Goal: Use online tool/utility: Utilize a website feature to perform a specific function

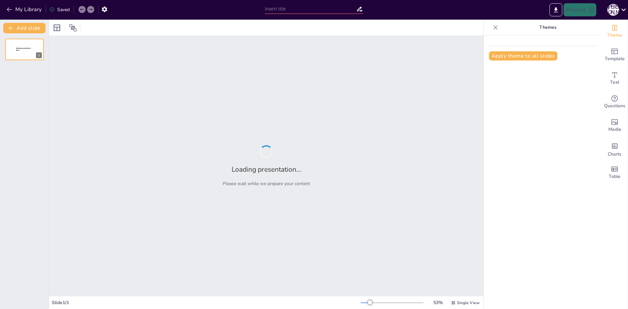
type input "Аналіз літнього відпочинку: Гуляння, риболовля та ігрова діяльність"
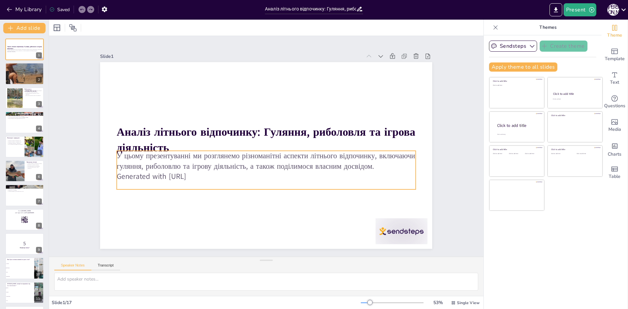
checkbox input "true"
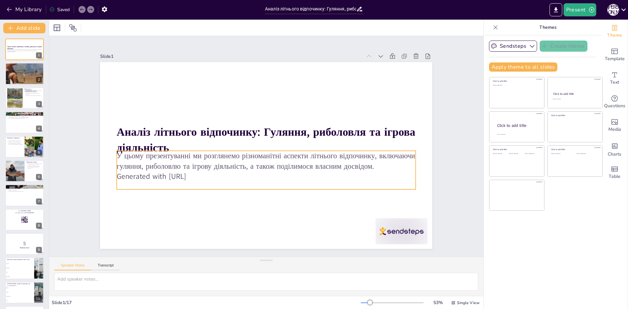
checkbox input "true"
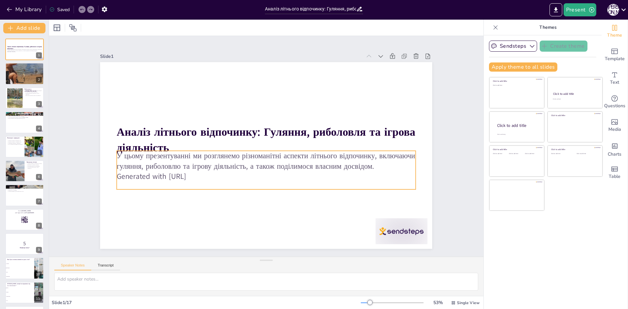
checkbox input "true"
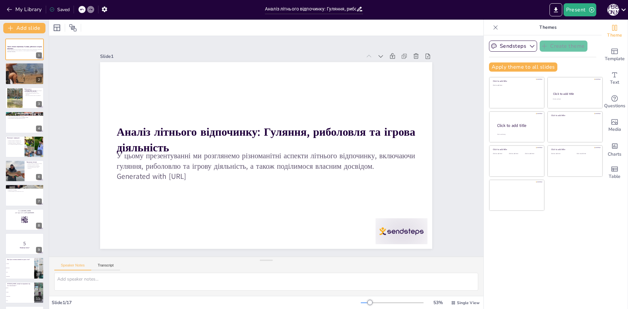
checkbox input "true"
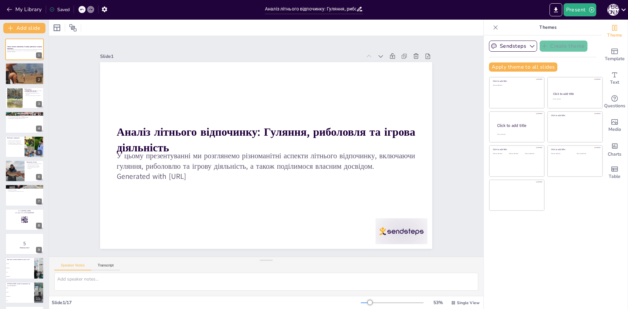
checkbox input "true"
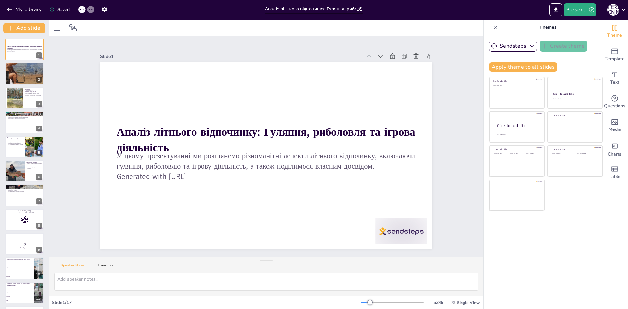
checkbox input "true"
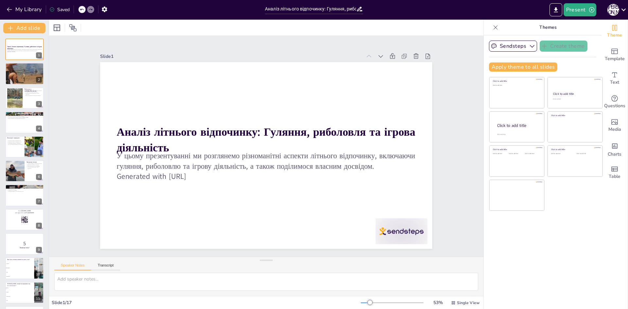
checkbox input "true"
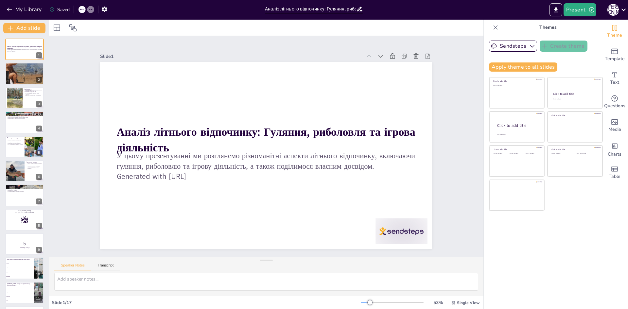
checkbox input "true"
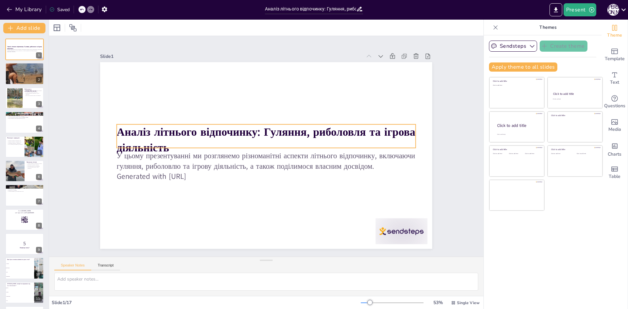
checkbox input "true"
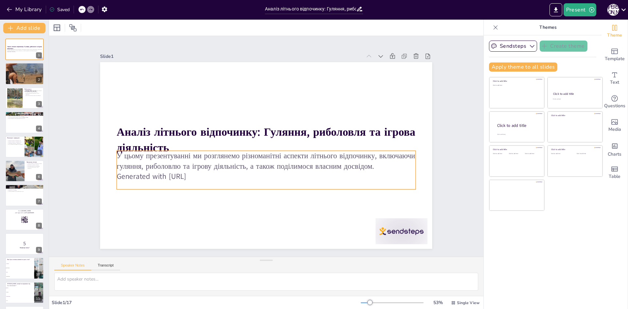
checkbox input "true"
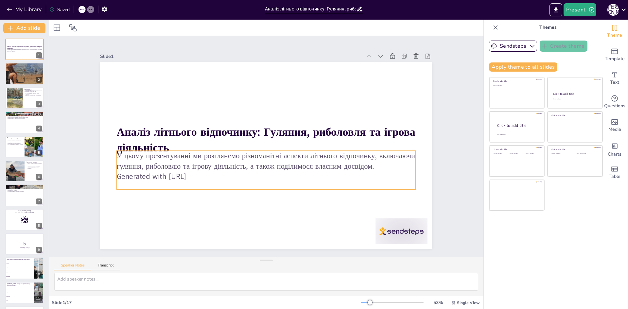
checkbox input "true"
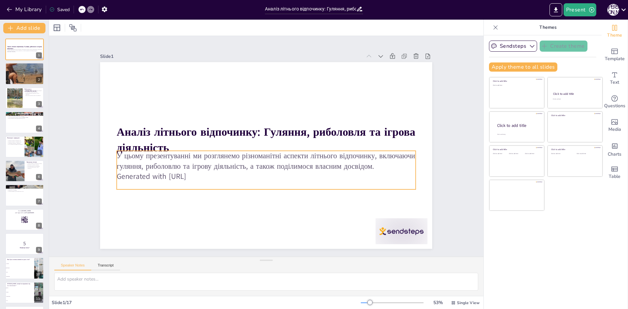
checkbox input "true"
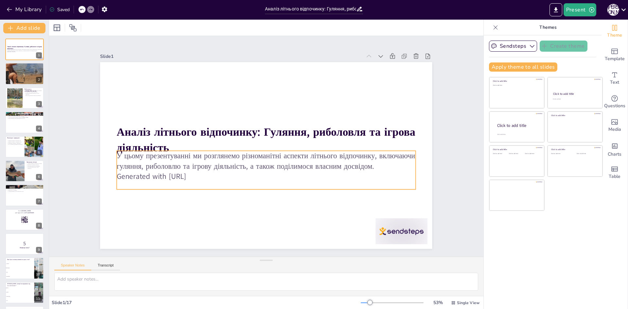
checkbox input "true"
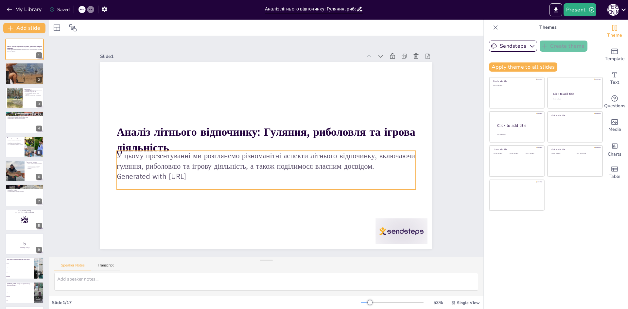
checkbox input "true"
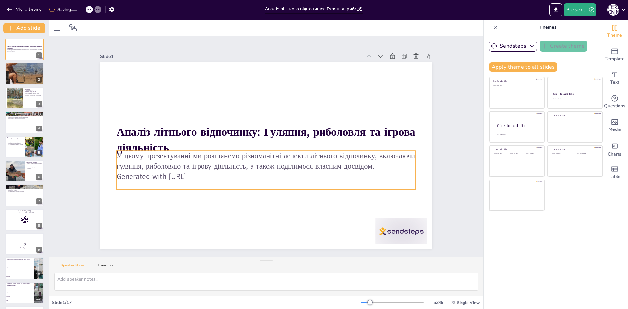
checkbox input "true"
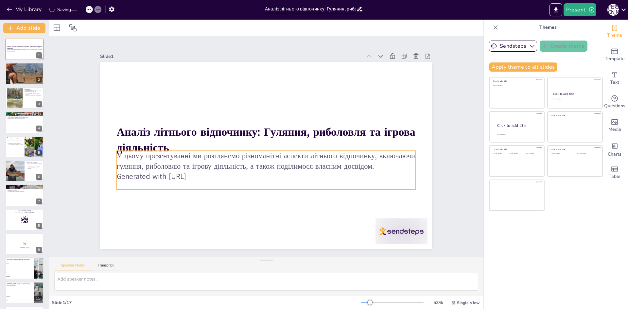
checkbox input "true"
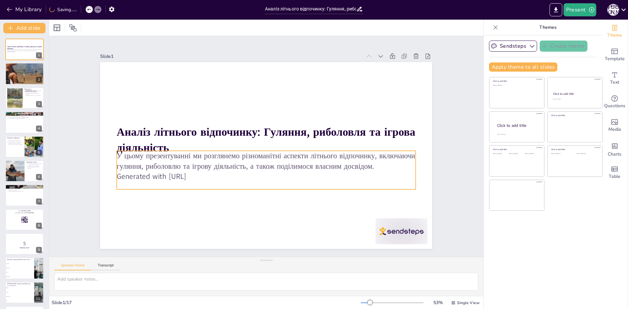
checkbox input "true"
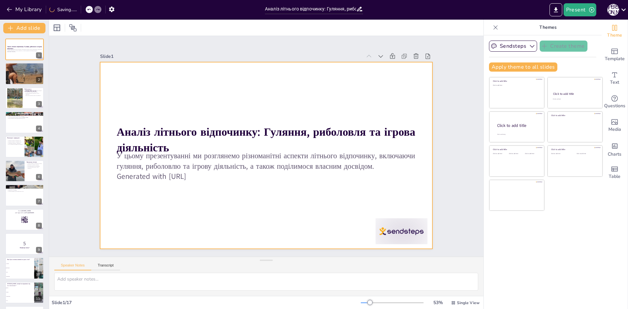
checkbox input "true"
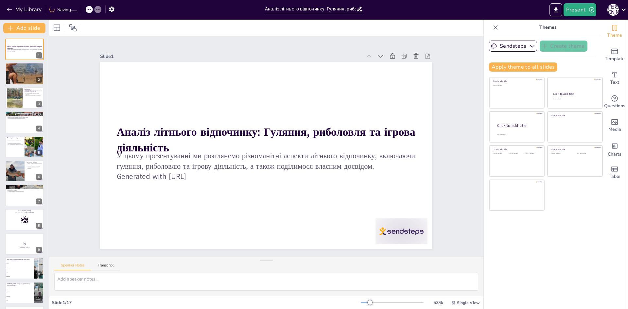
checkbox input "true"
